Goal: Find specific page/section: Find specific page/section

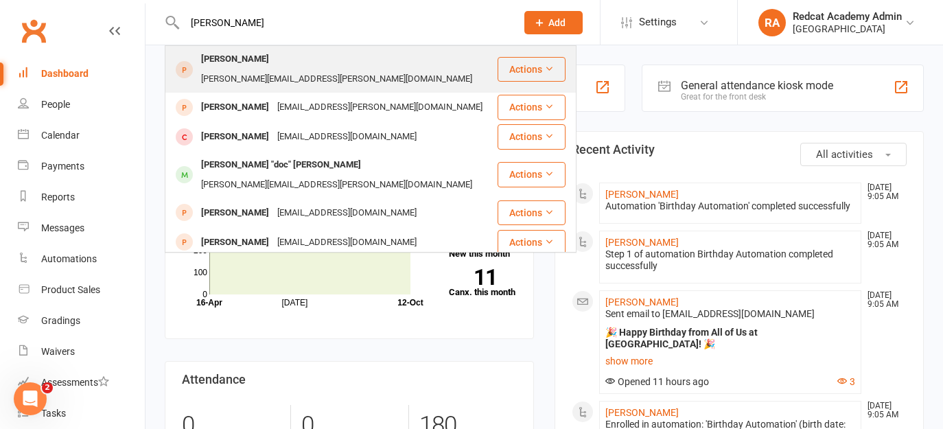
type input "[PERSON_NAME]"
click at [258, 69] on div "[PERSON_NAME][EMAIL_ADDRESS][PERSON_NAME][DOMAIN_NAME]" at bounding box center [336, 79] width 279 height 20
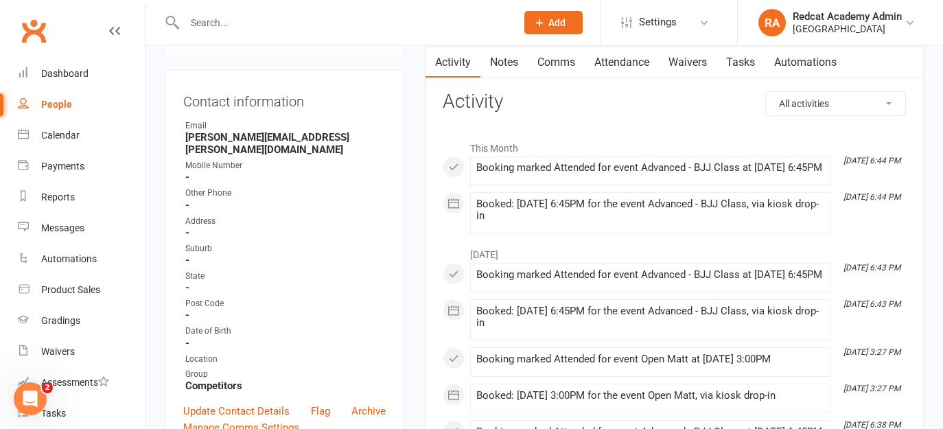
scroll to position [115, 0]
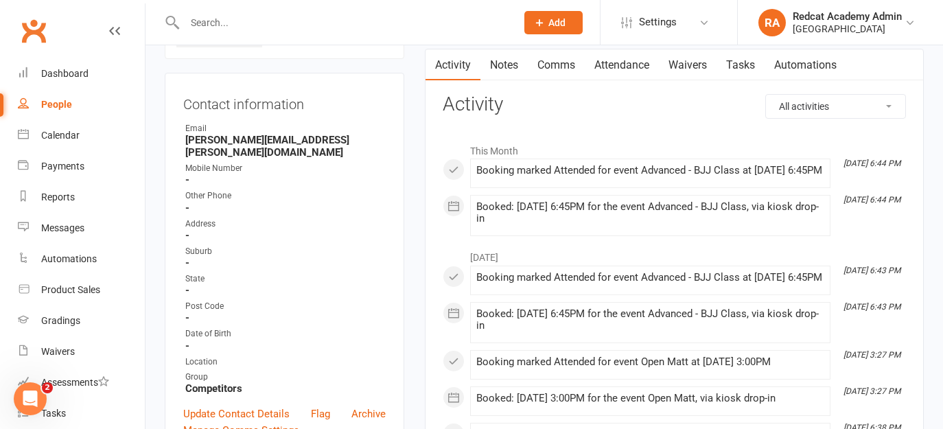
click at [296, 144] on strong "[PERSON_NAME][EMAIL_ADDRESS][PERSON_NAME][DOMAIN_NAME]" at bounding box center [285, 146] width 200 height 25
click at [286, 143] on strong "[PERSON_NAME][EMAIL_ADDRESS][PERSON_NAME][DOMAIN_NAME]" at bounding box center [285, 146] width 200 height 25
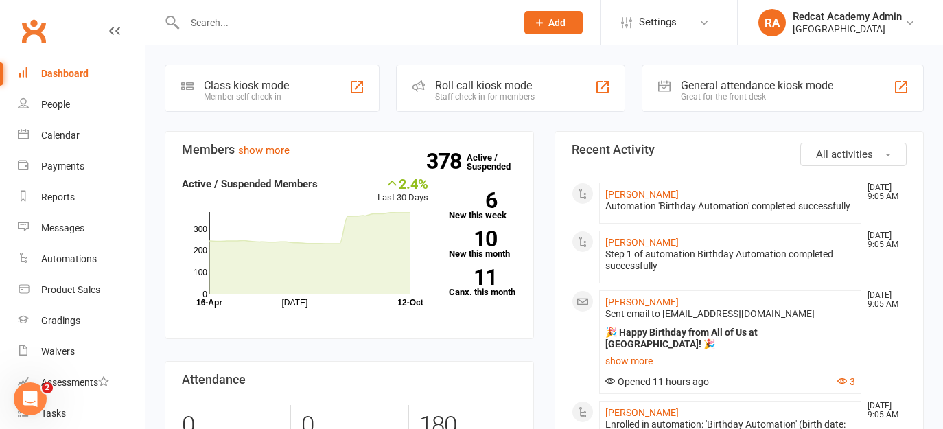
click at [262, 29] on input "text" at bounding box center [344, 22] width 326 height 19
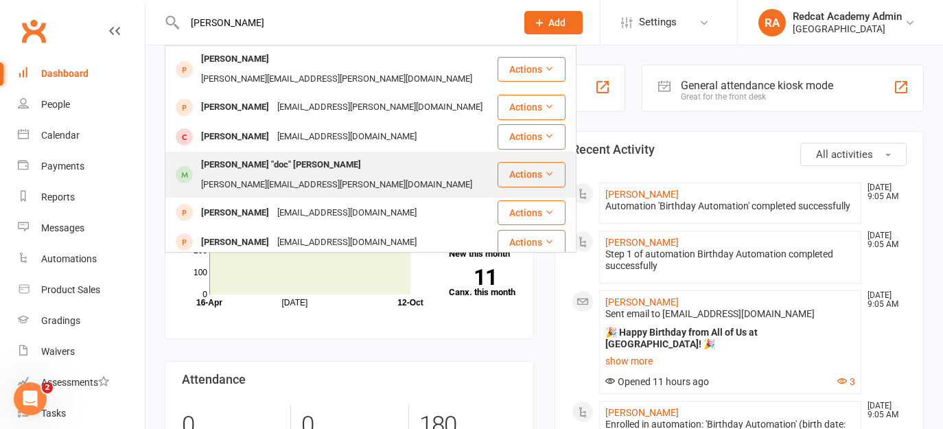
type input "[PERSON_NAME]"
click at [298, 175] on div "[PERSON_NAME][EMAIL_ADDRESS][PERSON_NAME][DOMAIN_NAME]" at bounding box center [336, 185] width 279 height 20
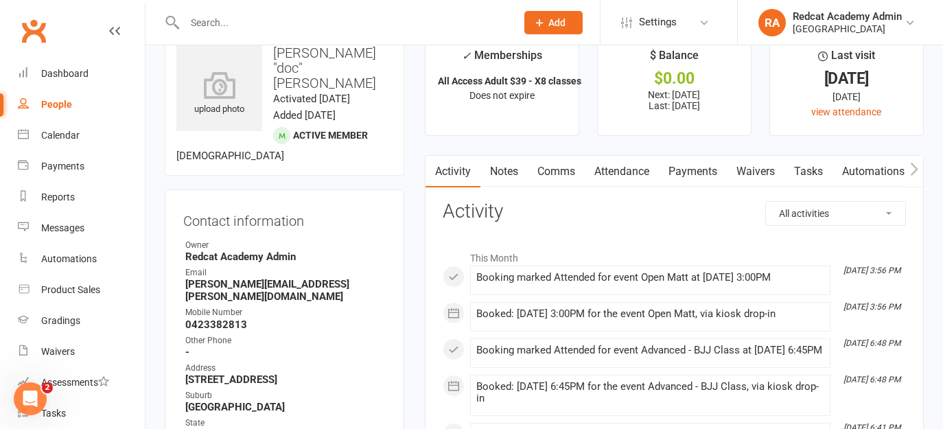
scroll to position [41, 0]
